Goal: Navigation & Orientation: Find specific page/section

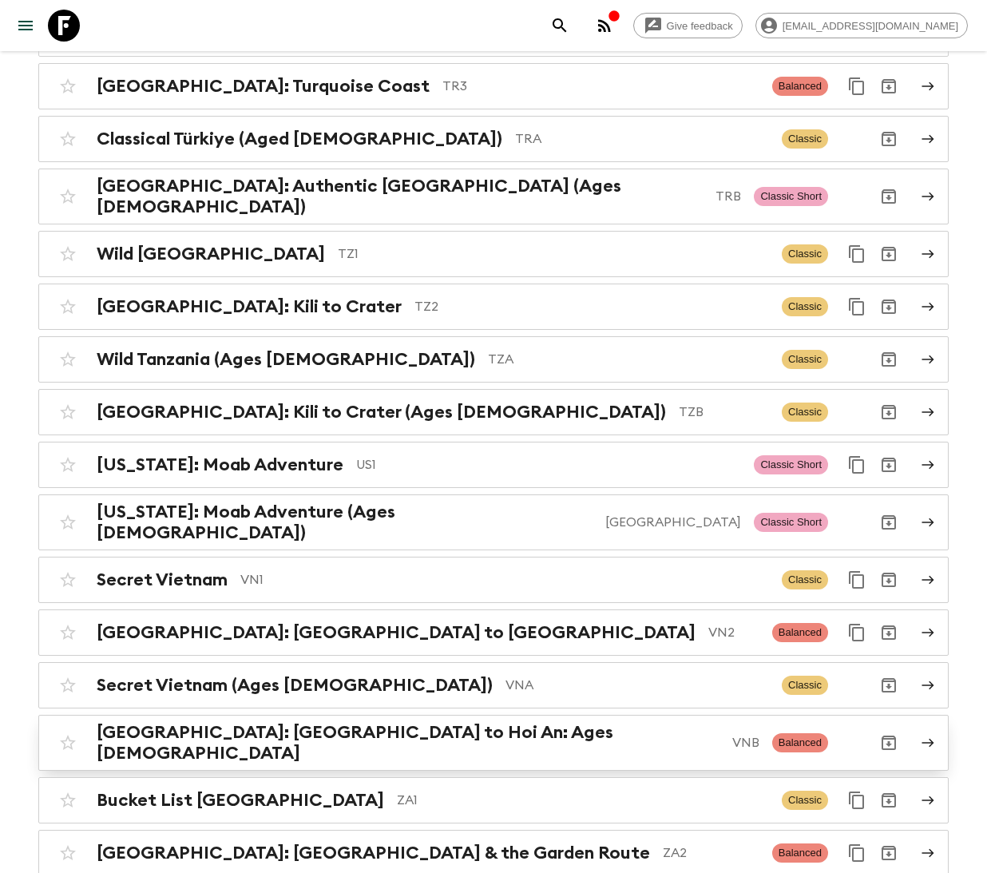
scroll to position [6744, 0]
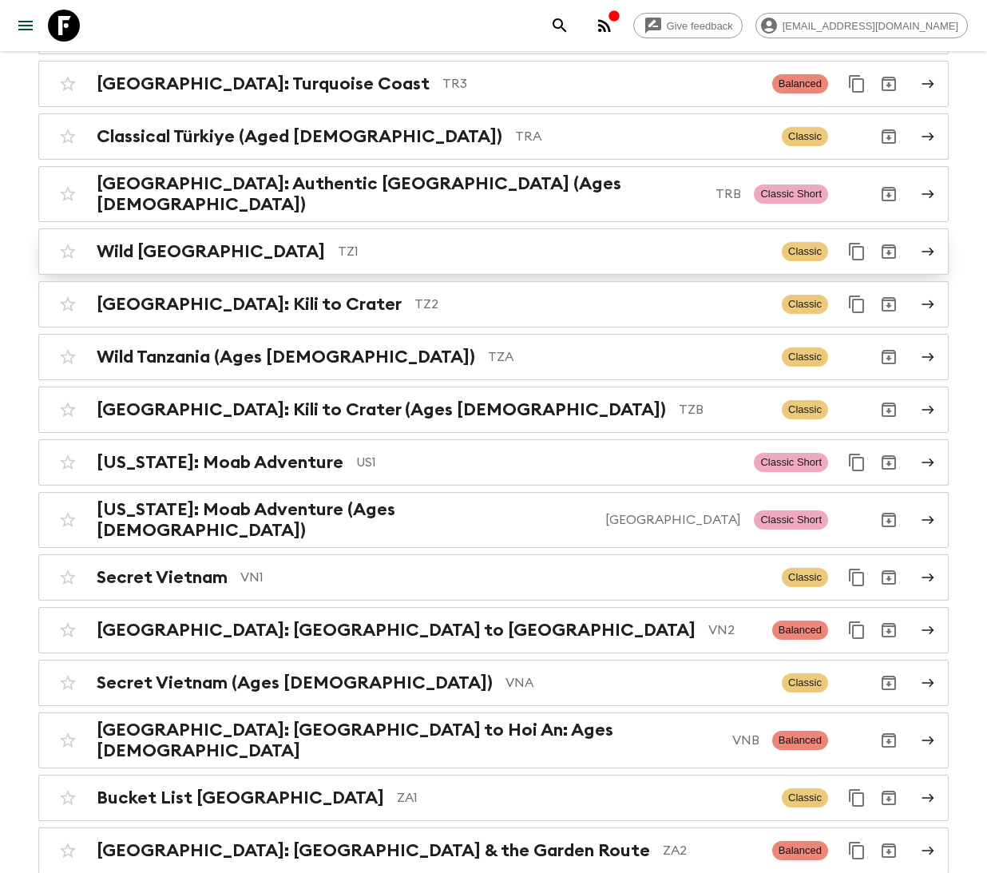
click at [384, 242] on p "TZ1" at bounding box center [553, 251] width 431 height 19
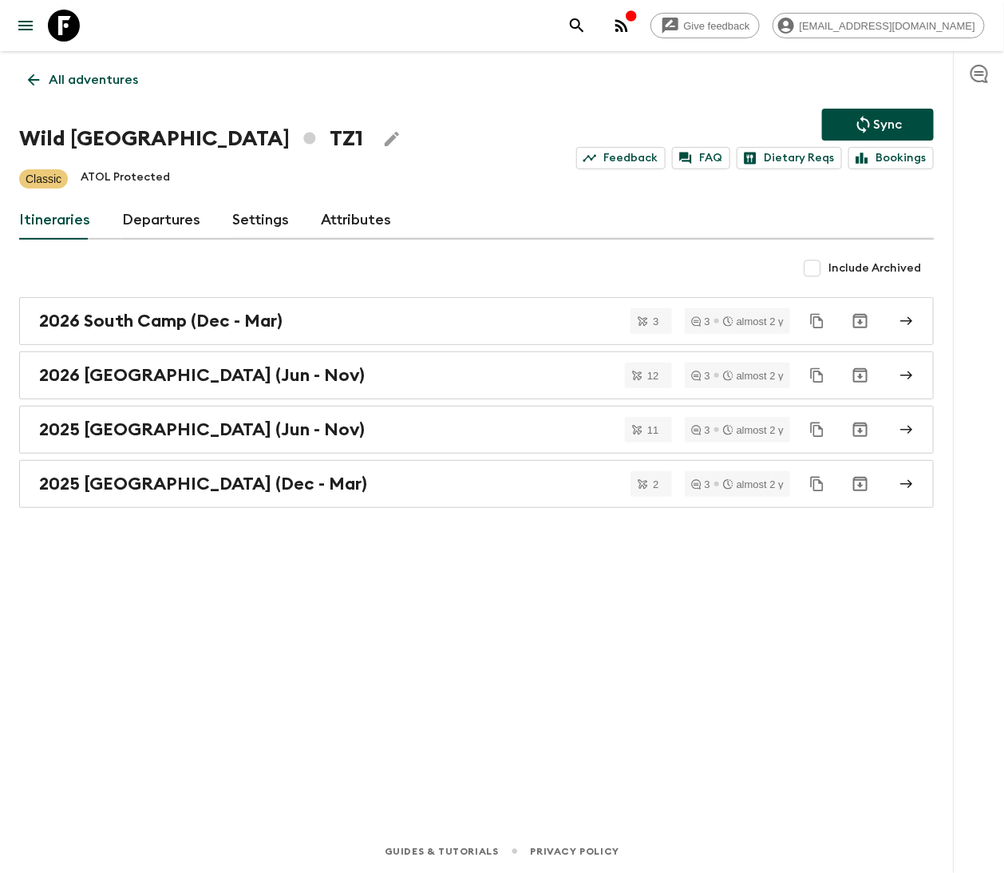
click at [172, 223] on link "Departures" at bounding box center [161, 220] width 78 height 38
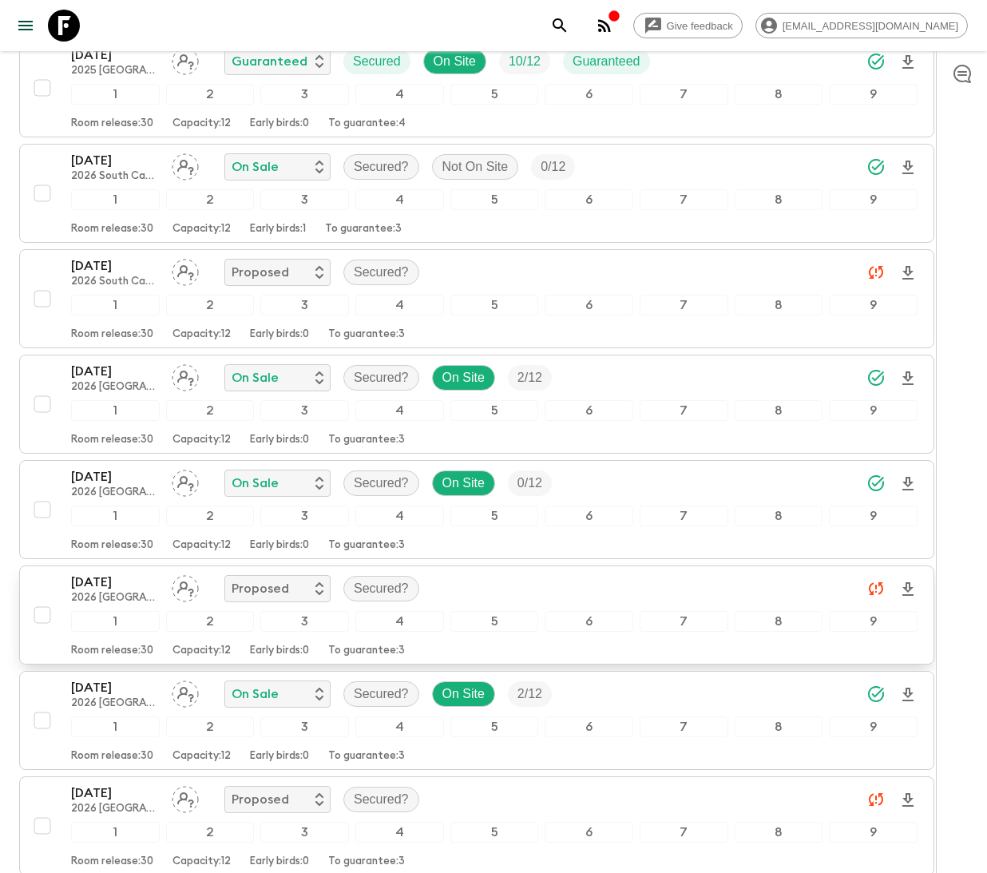
scroll to position [1856, 0]
